Goal: Complete application form

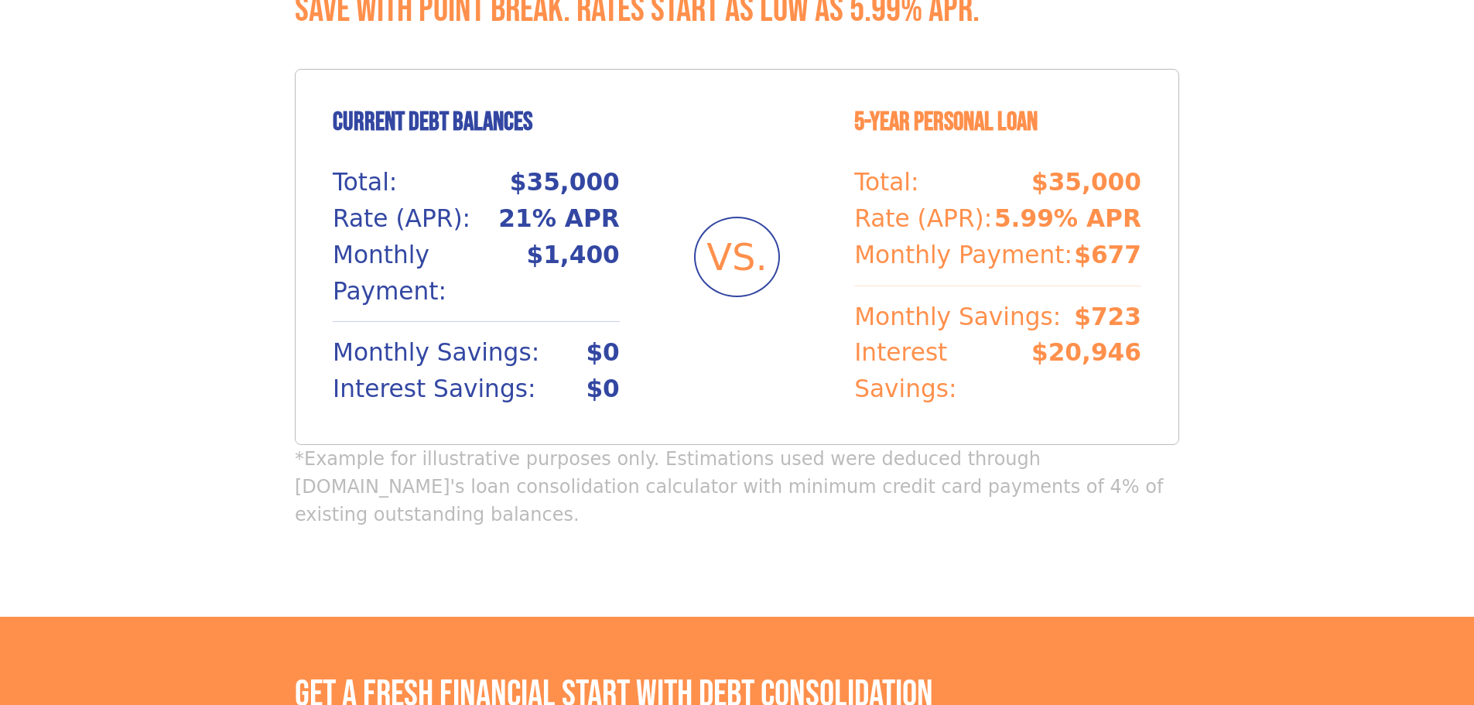
scroll to position [1238, 0]
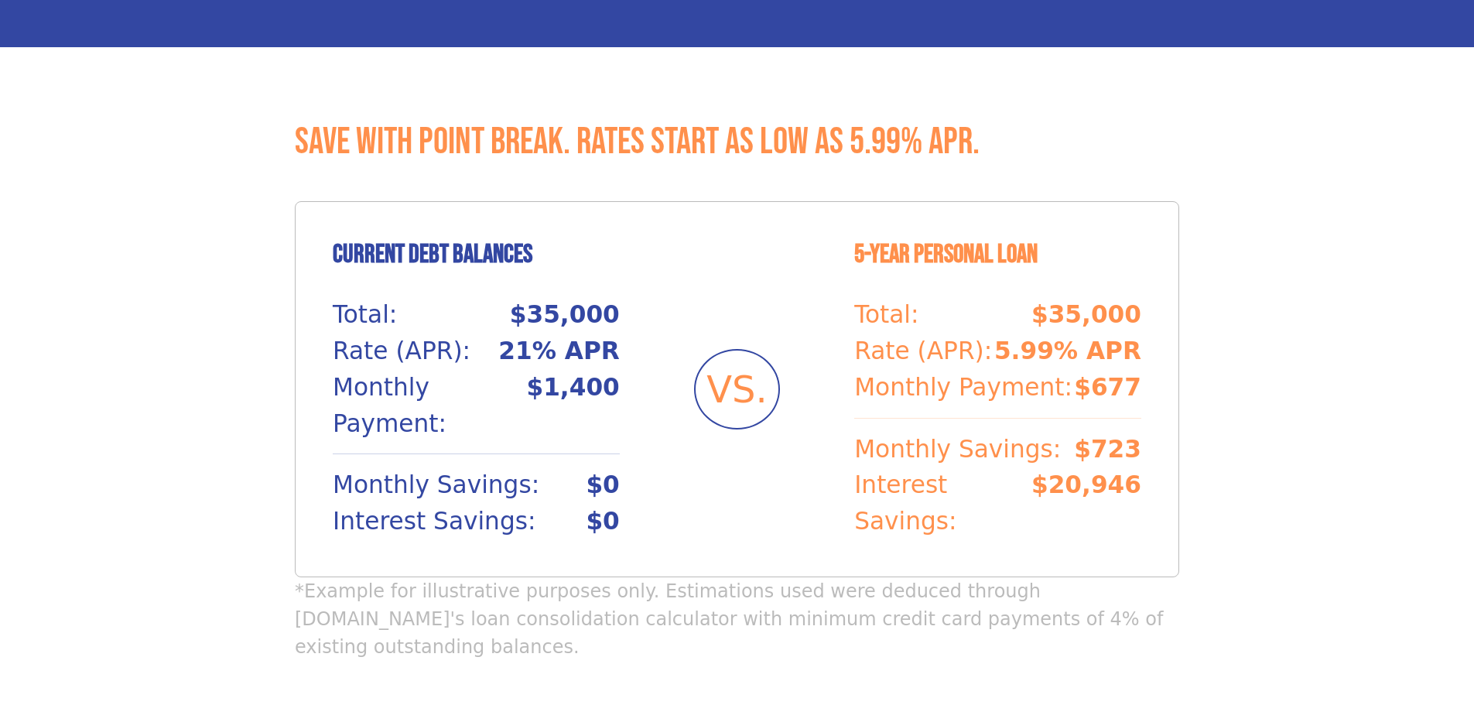
click at [1311, 177] on section "Save with Point Break. Rates start as low as 5.99% APR. Current Debt Balances T…" at bounding box center [737, 397] width 1474 height 701
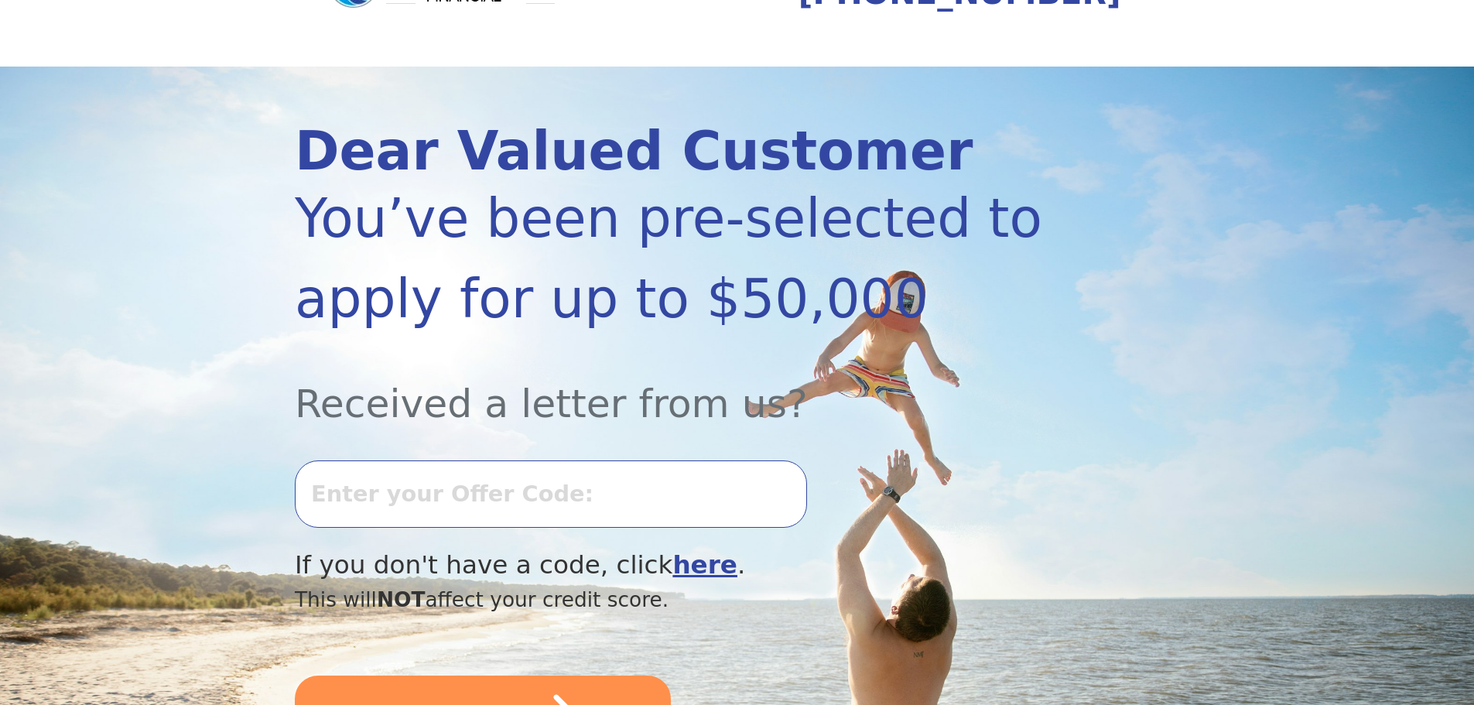
scroll to position [0, 0]
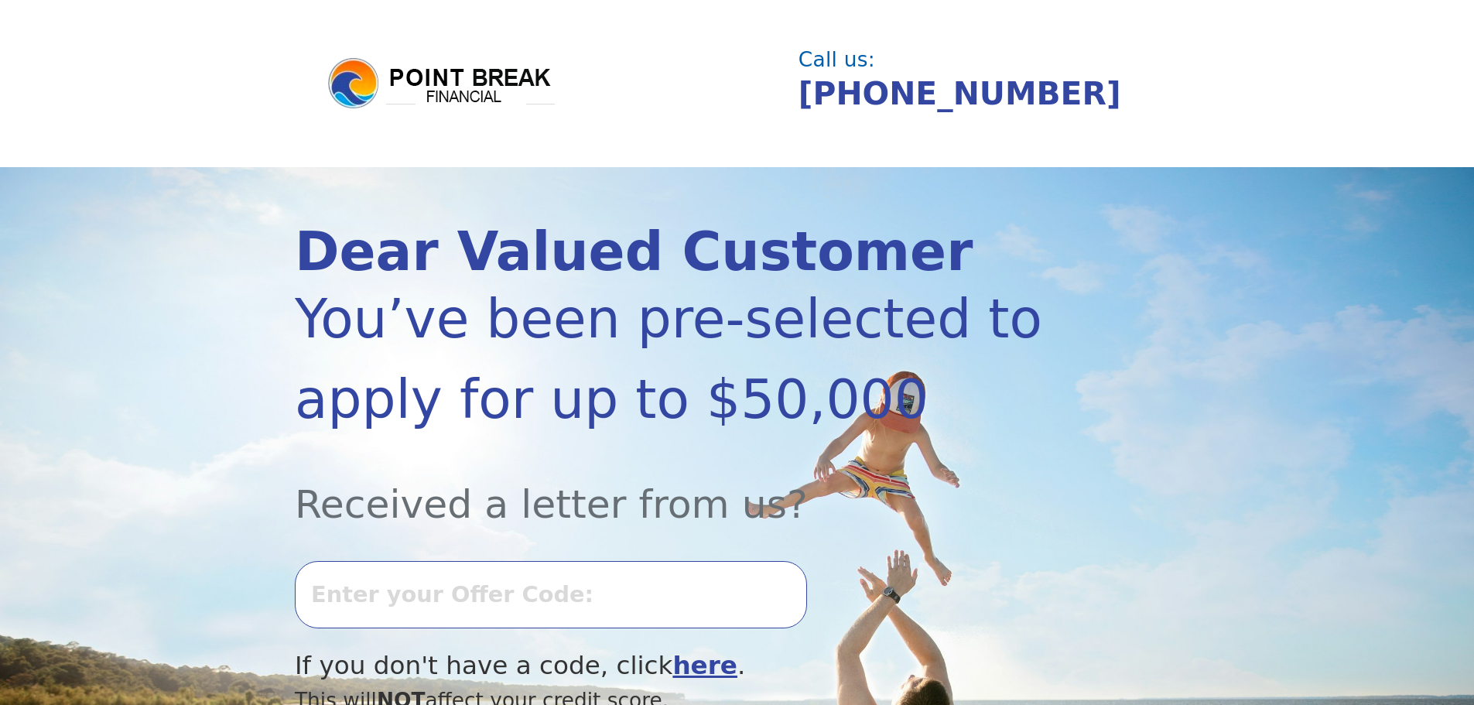
drag, startPoint x: 871, startPoint y: 379, endPoint x: 815, endPoint y: 405, distance: 61.3
click at [817, 402] on div "You’ve been pre-selected to apply for up to $50,000" at bounding box center [671, 359] width 752 height 161
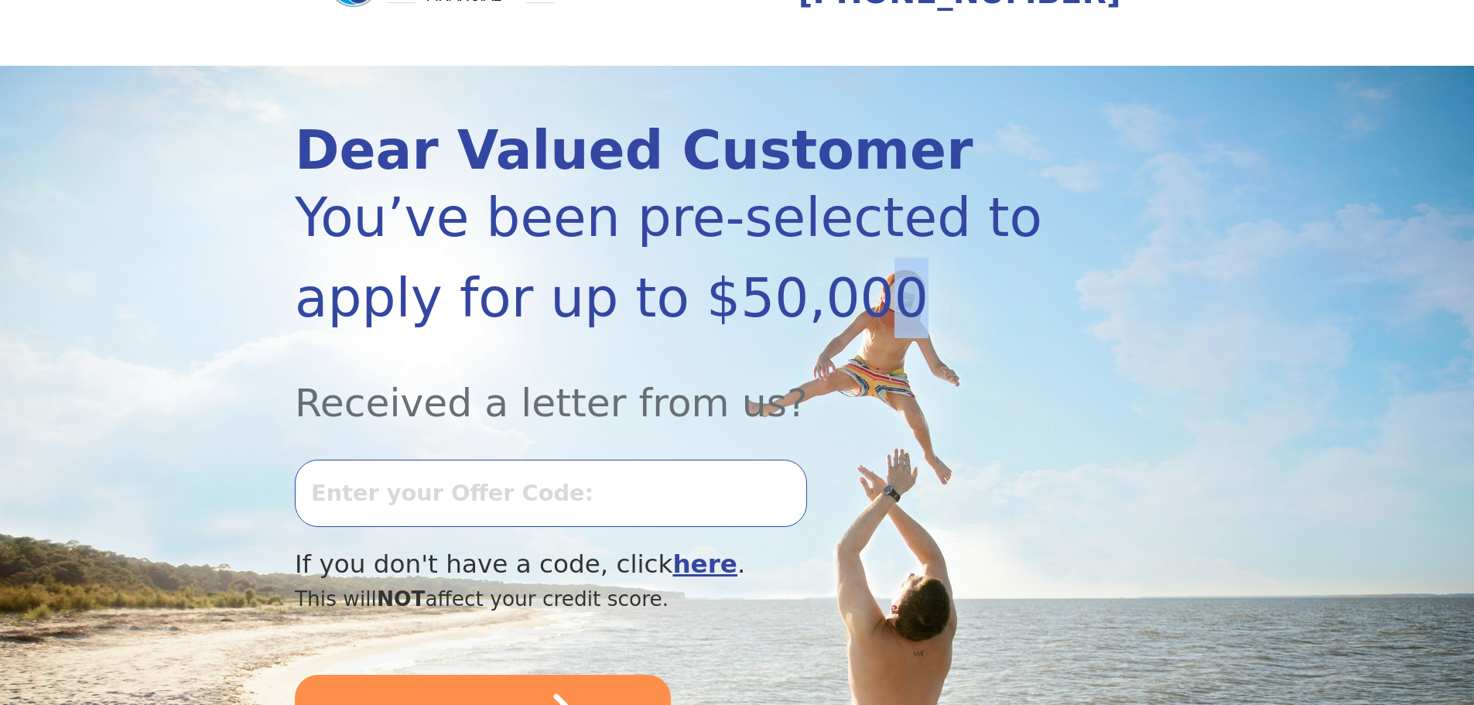
scroll to position [232, 0]
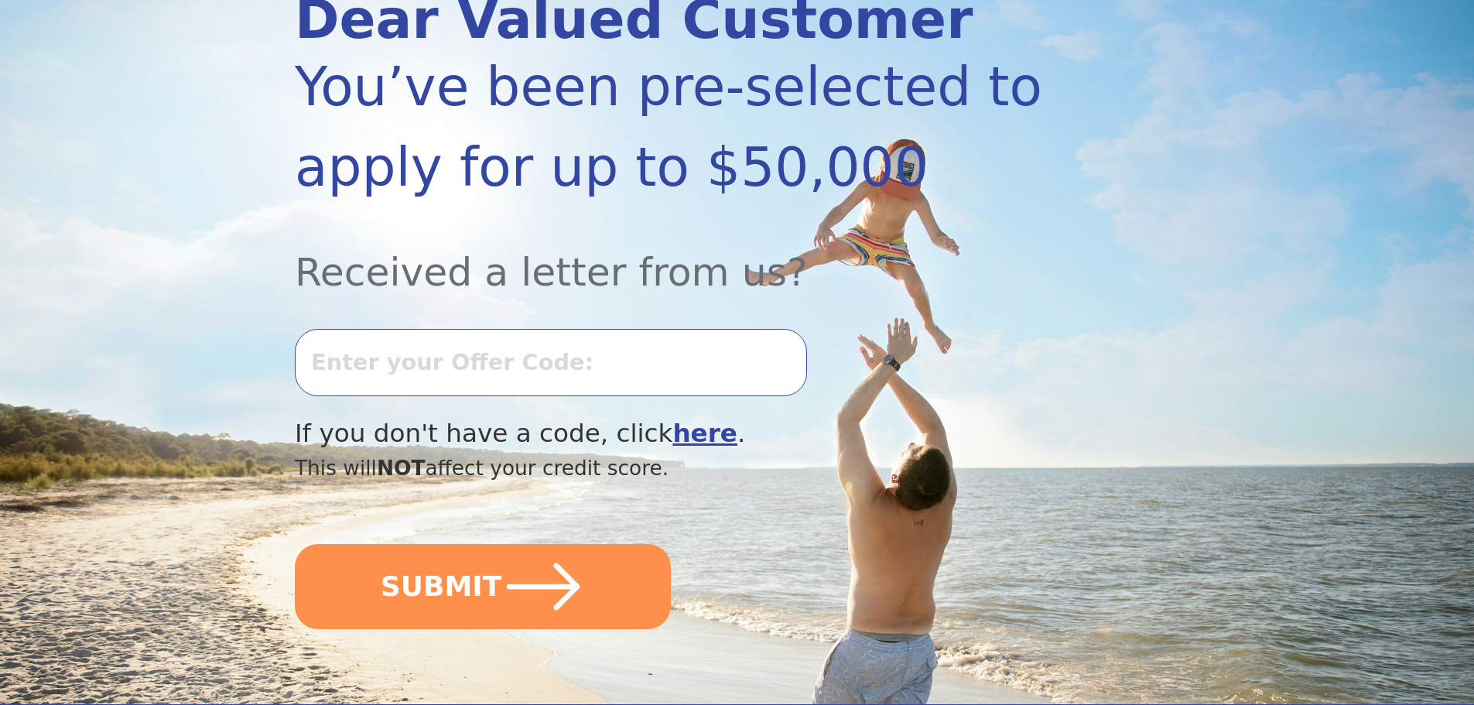
click at [1028, 266] on div "Received a letter from us?" at bounding box center [671, 254] width 752 height 94
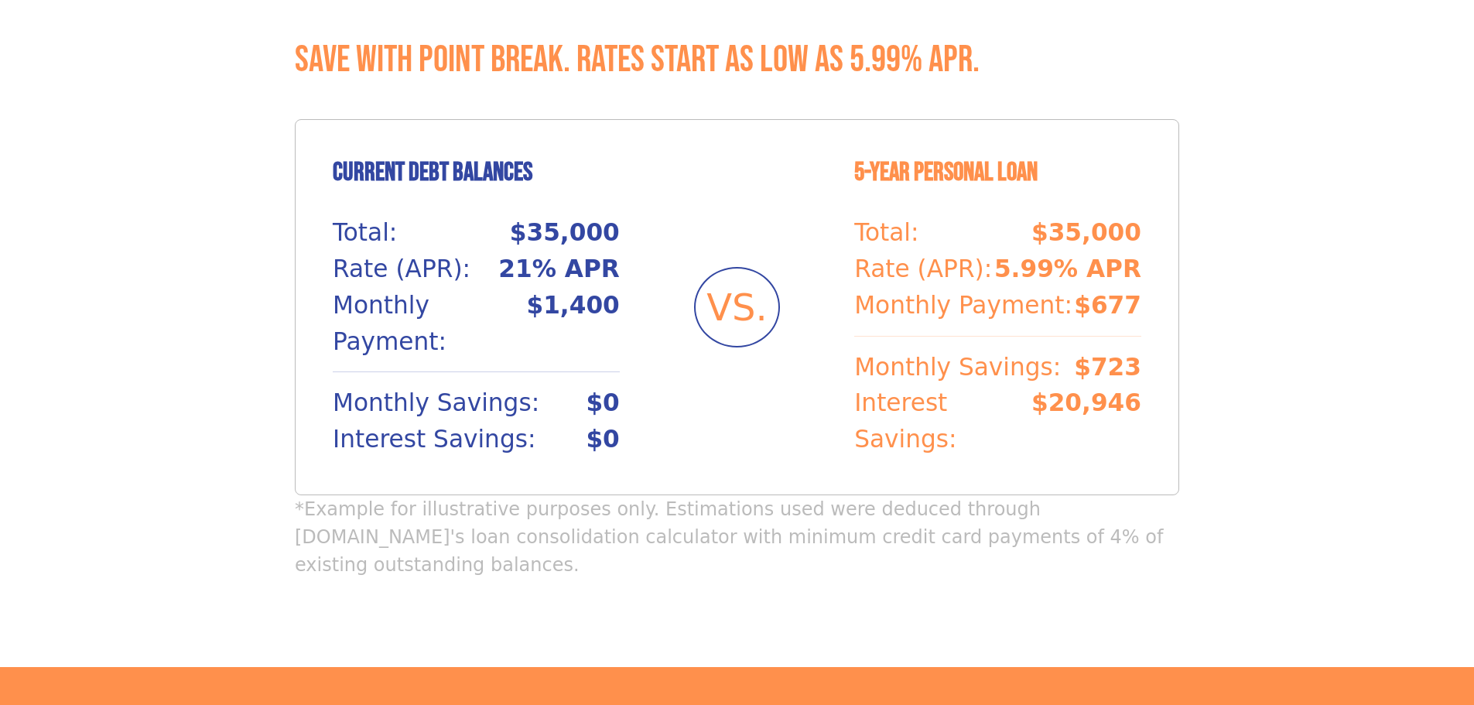
scroll to position [1316, 0]
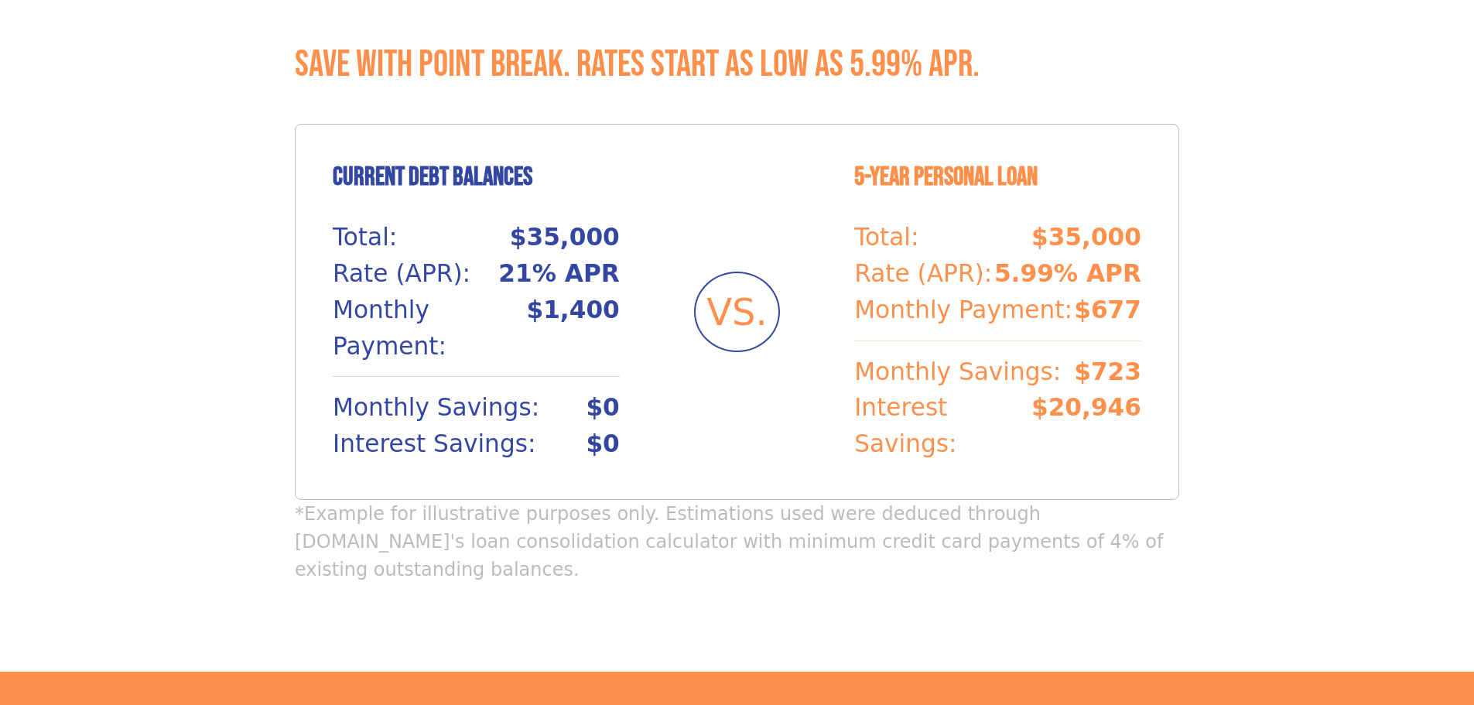
click at [1369, 265] on section "Save with Point Break. Rates start as low as 5.99% APR. Current Debt Balances T…" at bounding box center [737, 320] width 1474 height 701
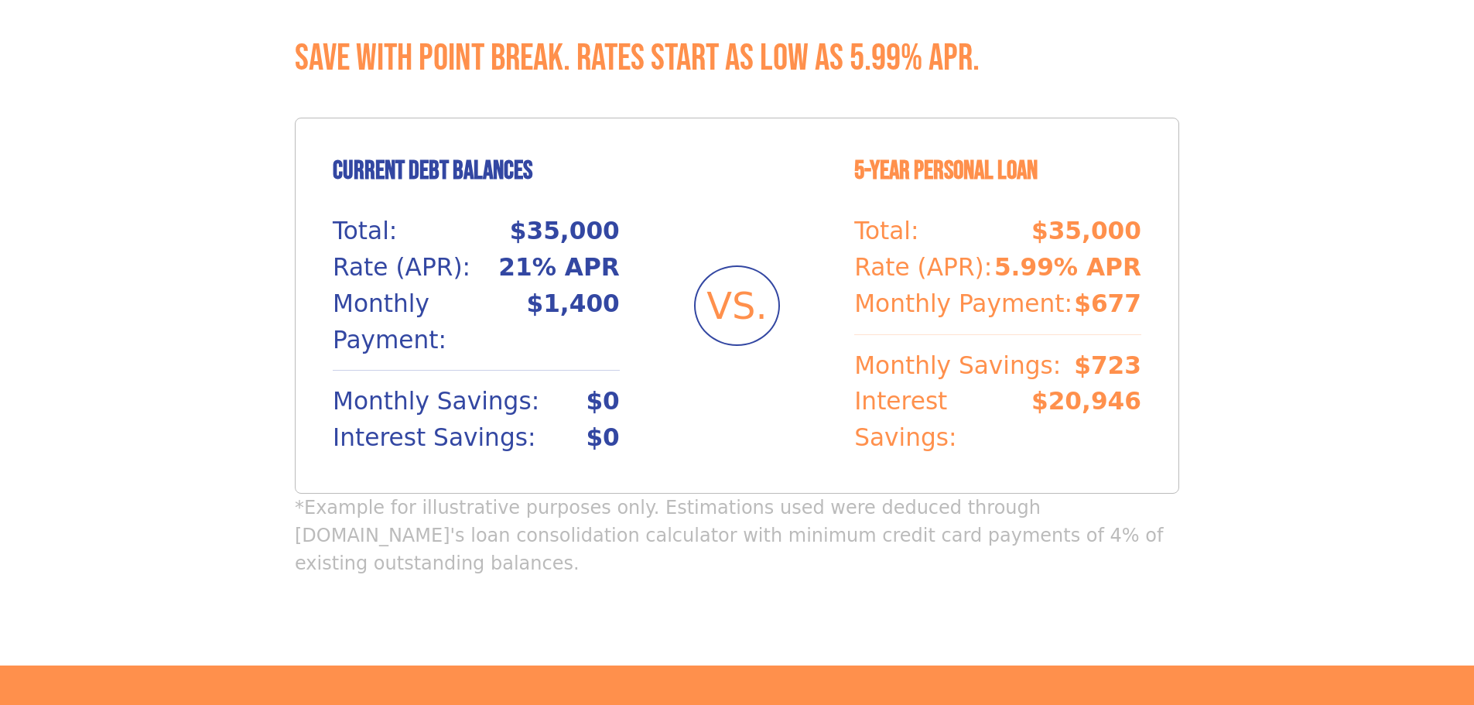
scroll to position [1238, 0]
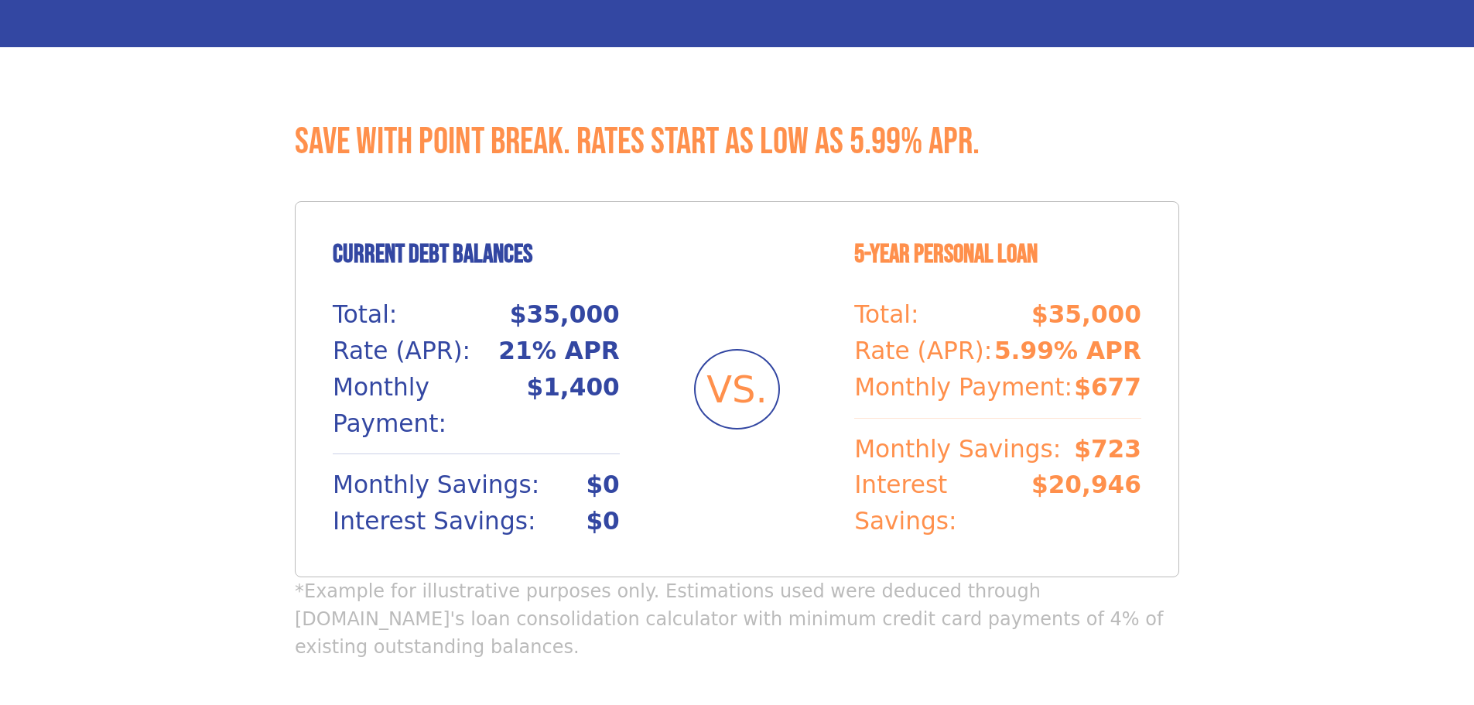
drag, startPoint x: 1304, startPoint y: 484, endPoint x: 1296, endPoint y: 481, distance: 8.3
click at [1304, 484] on section "Save with Point Break. Rates start as low as 5.99% APR. Current Debt Balances T…" at bounding box center [737, 397] width 1474 height 701
click at [1318, 432] on section "Save with Point Break. Rates start as low as 5.99% APR. Current Debt Balances T…" at bounding box center [737, 397] width 1474 height 701
click at [1301, 165] on section "Save with Point Break. Rates start as low as 5.99% APR. Current Debt Balances T…" at bounding box center [737, 397] width 1474 height 701
click at [1304, 158] on section "Save with Point Break. Rates start as low as 5.99% APR. Current Debt Balances T…" at bounding box center [737, 397] width 1474 height 701
